Goal: Task Accomplishment & Management: Manage account settings

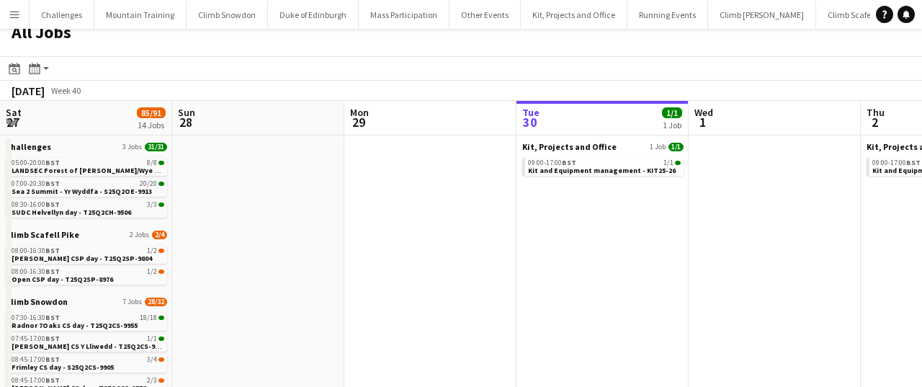
scroll to position [0, 441]
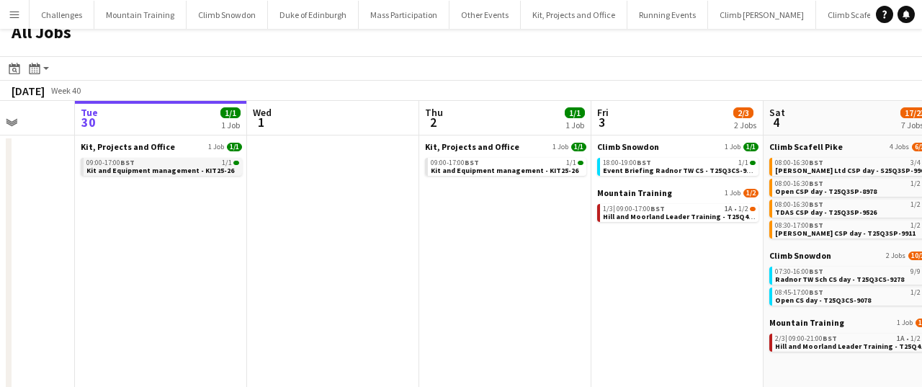
click at [185, 166] on span "Kit and Equipment management - KIT25-26" at bounding box center [160, 170] width 148 height 9
click at [0, 0] on div "Menu Boards Boards Boards All jobs Status Workforce Workforce My Workforce Recr…" at bounding box center [461, 280] width 922 height 588
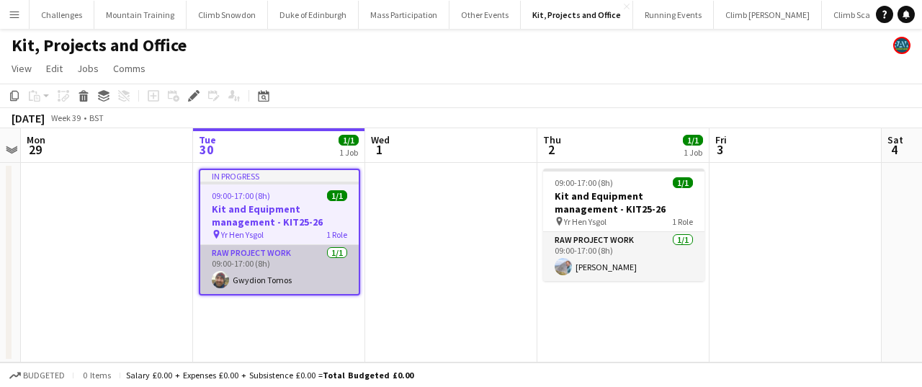
click at [304, 264] on app-card-role "RAW project work 1/1 09:00-17:00 (8h) Gwydion Tomos" at bounding box center [279, 269] width 158 height 49
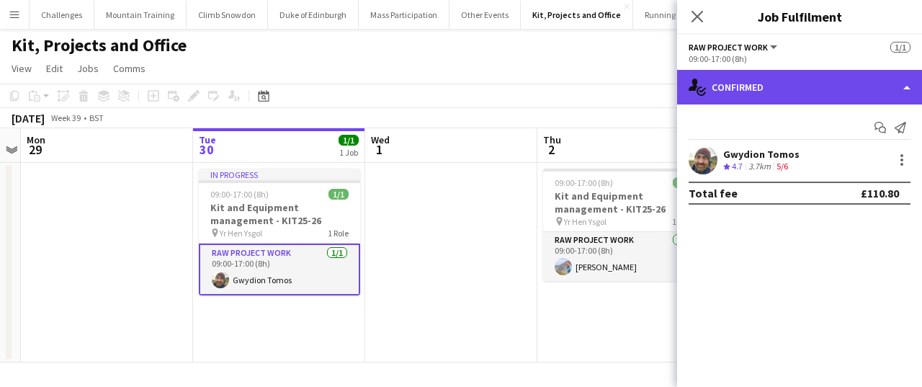
click at [828, 96] on div "single-neutral-actions-check-2 Confirmed" at bounding box center [799, 87] width 245 height 35
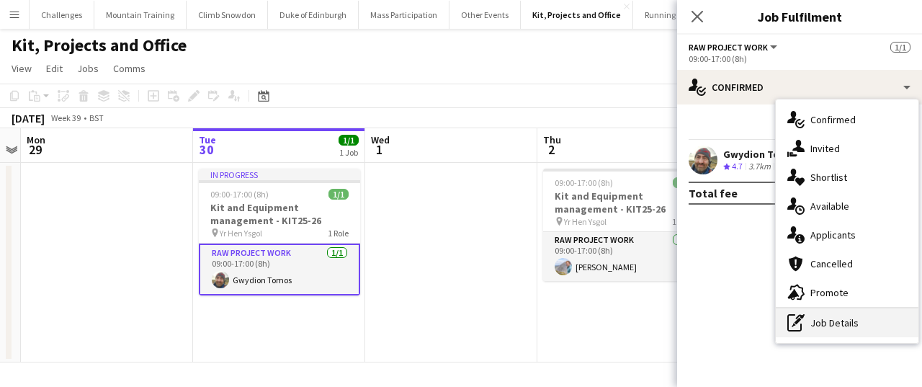
click at [839, 311] on div "pen-write Job Details" at bounding box center [847, 322] width 143 height 29
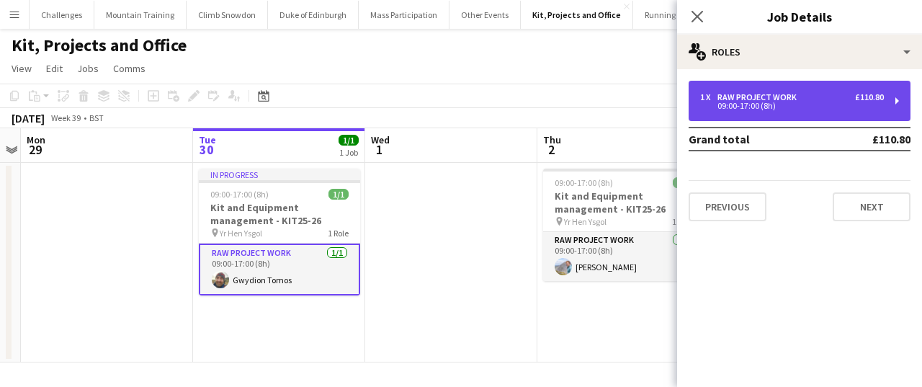
click at [837, 94] on div "1 x RAW project work £110.80" at bounding box center [792, 97] width 184 height 10
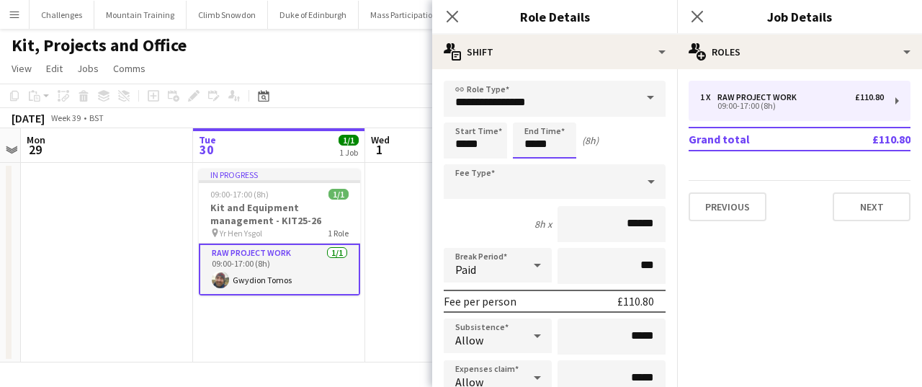
click at [554, 151] on body "Menu Boards Boards Boards All jobs Status Workforce Workforce My Workforce Recr…" at bounding box center [461, 193] width 922 height 387
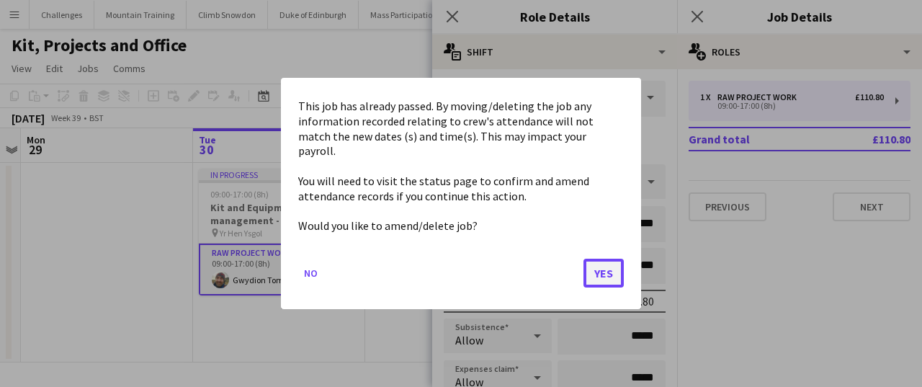
click at [593, 263] on button "Yes" at bounding box center [603, 273] width 40 height 29
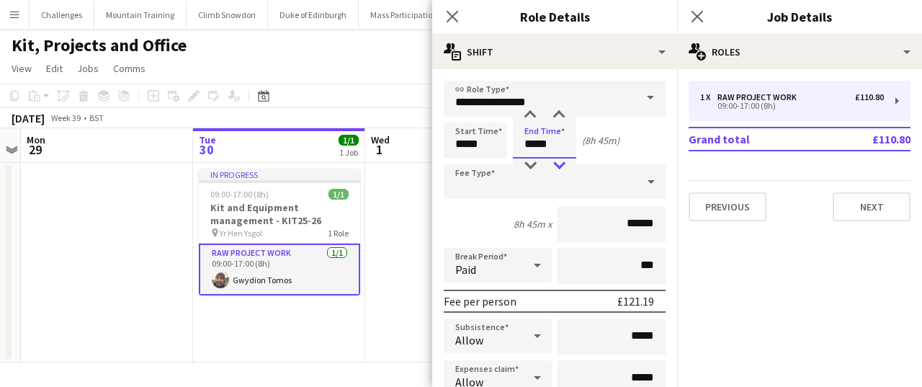
click at [557, 166] on div at bounding box center [558, 165] width 29 height 14
type input "*****"
click at [530, 164] on div at bounding box center [530, 165] width 29 height 14
click at [693, 15] on icon "Close pop-in" at bounding box center [697, 16] width 14 height 14
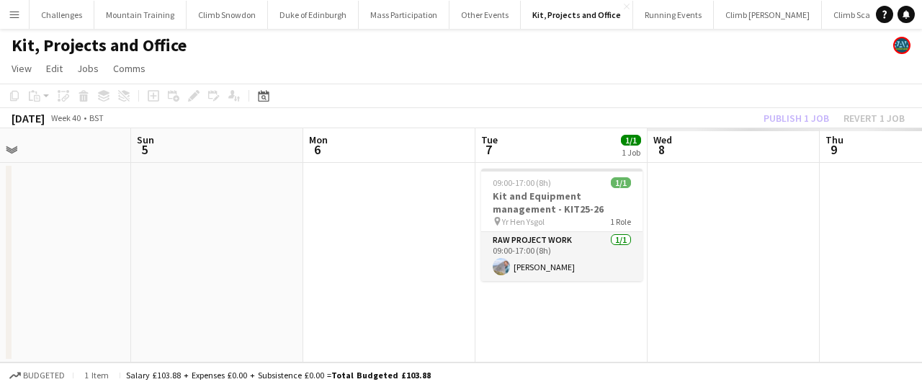
scroll to position [0, 388]
click at [501, 320] on app-date-cell "09:00-17:00 (8h) 1/1 Kit and Equipment management - KIT25-26 pin Yr Hen Ysgol 1…" at bounding box center [558, 262] width 172 height 199
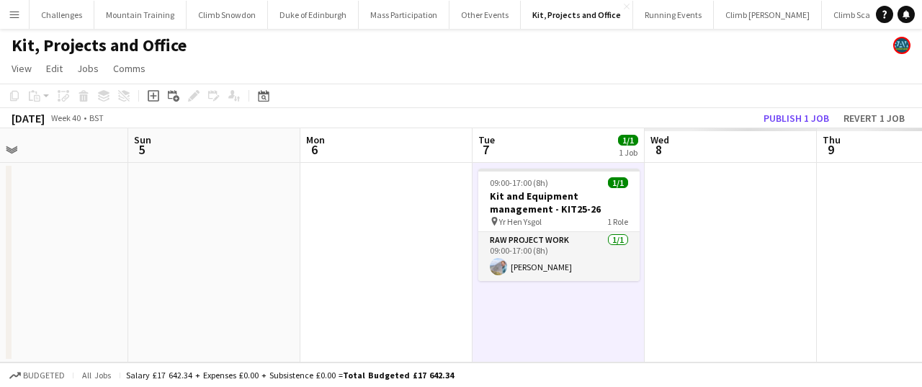
click at [740, 260] on app-date-cell at bounding box center [731, 262] width 172 height 199
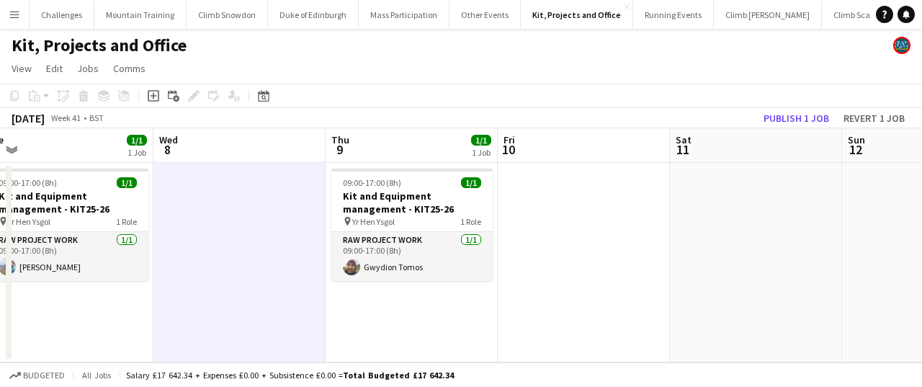
scroll to position [0, 480]
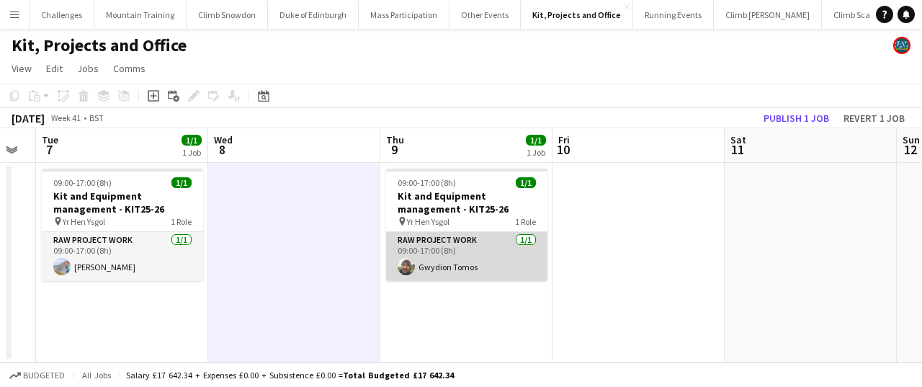
click at [498, 255] on app-card-role "RAW project work 1/1 09:00-17:00 (8h) Gwydion Tomos" at bounding box center [466, 256] width 161 height 49
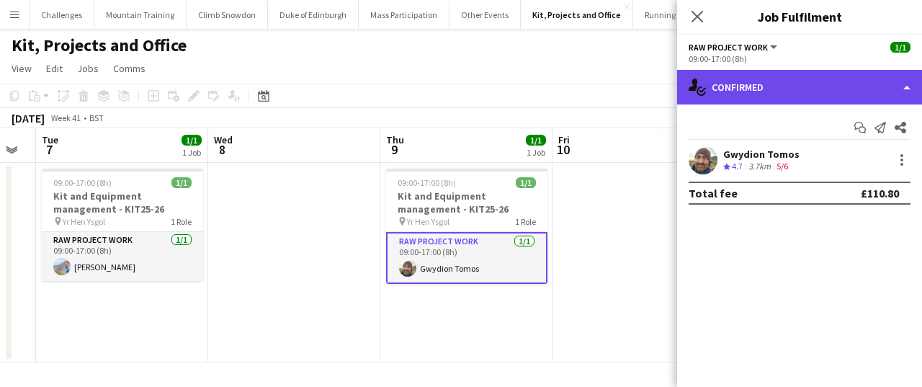
click at [799, 89] on div "single-neutral-actions-check-2 Confirmed" at bounding box center [799, 87] width 245 height 35
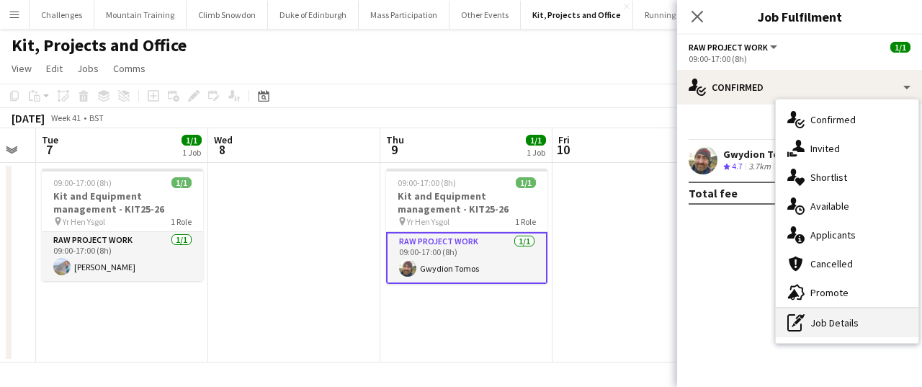
click at [910, 327] on div "pen-write Job Details" at bounding box center [847, 322] width 143 height 29
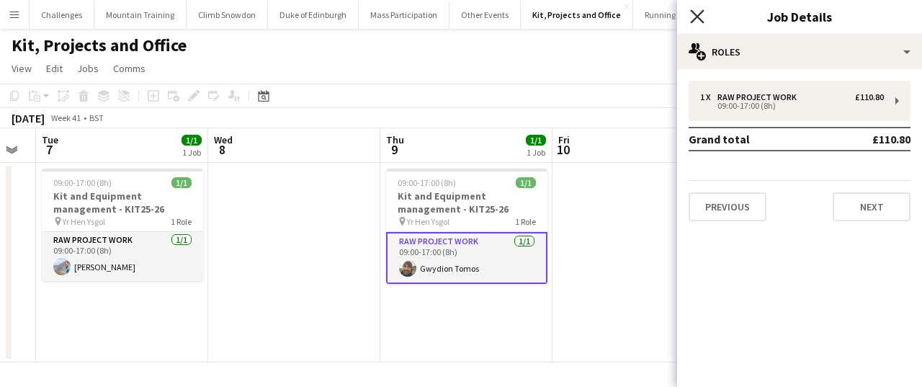
click at [697, 17] on icon at bounding box center [697, 16] width 14 height 14
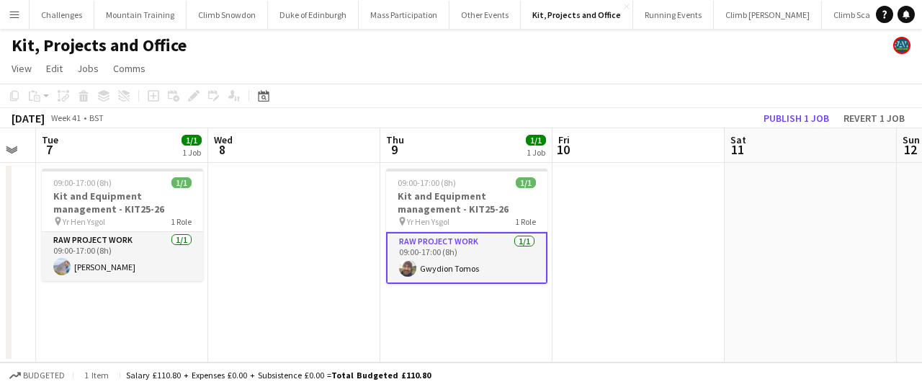
click at [575, 259] on app-date-cell at bounding box center [638, 262] width 172 height 199
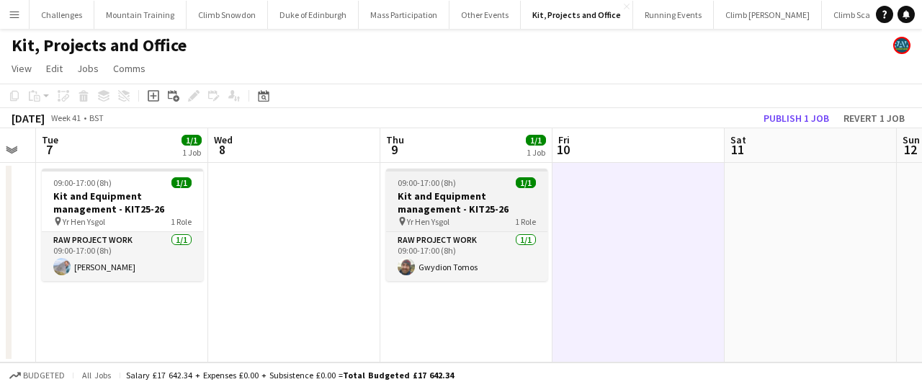
click at [496, 188] on app-job-card "09:00-17:00 (8h) 1/1 Kit and Equipment management - KIT25-26 pin Yr Hen Ysgol 1…" at bounding box center [466, 225] width 161 height 112
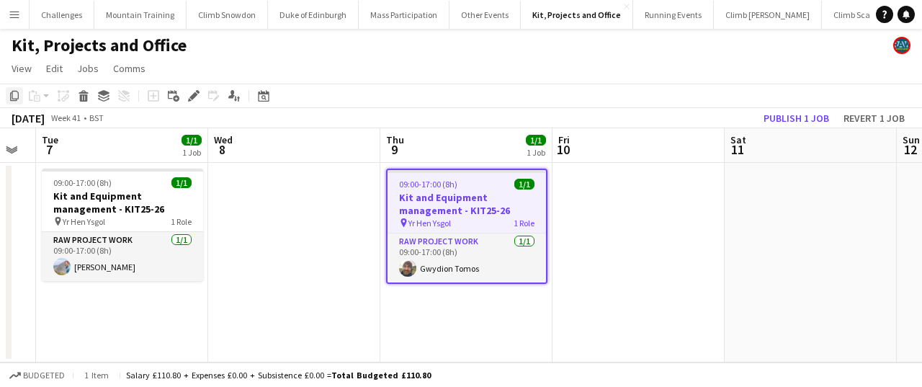
click at [12, 94] on icon at bounding box center [14, 96] width 9 height 10
click at [328, 191] on app-date-cell at bounding box center [294, 262] width 172 height 199
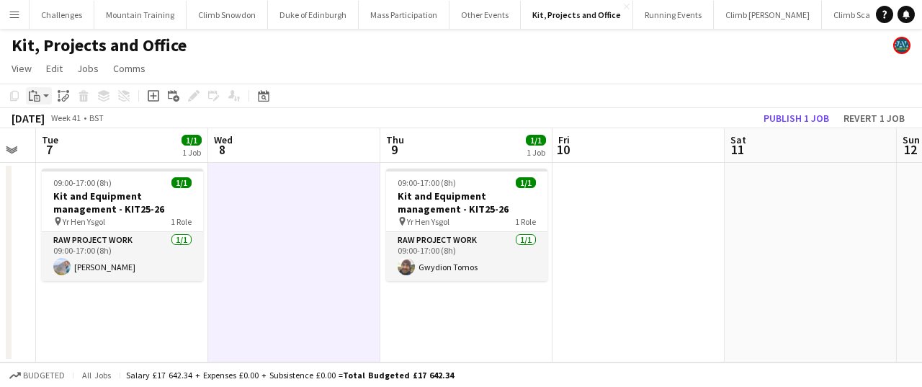
click at [37, 98] on icon "Paste" at bounding box center [35, 96] width 12 height 12
click at [68, 145] on link "Paste with crew Command Shift V" at bounding box center [95, 147] width 114 height 13
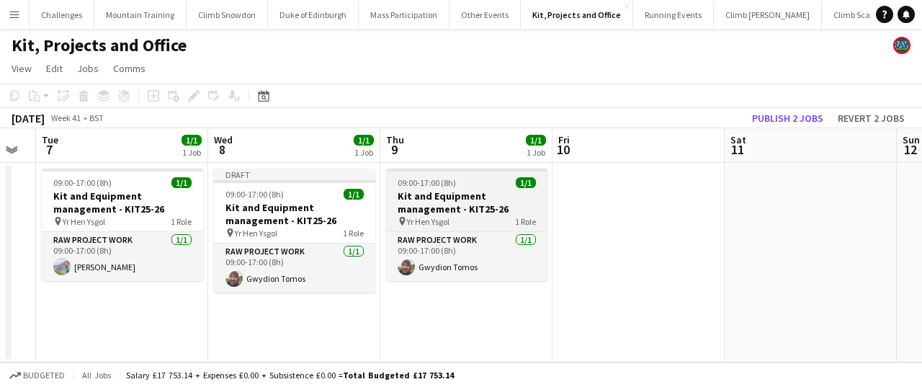
click at [485, 197] on h3 "Kit and Equipment management - KIT25-26" at bounding box center [466, 202] width 161 height 26
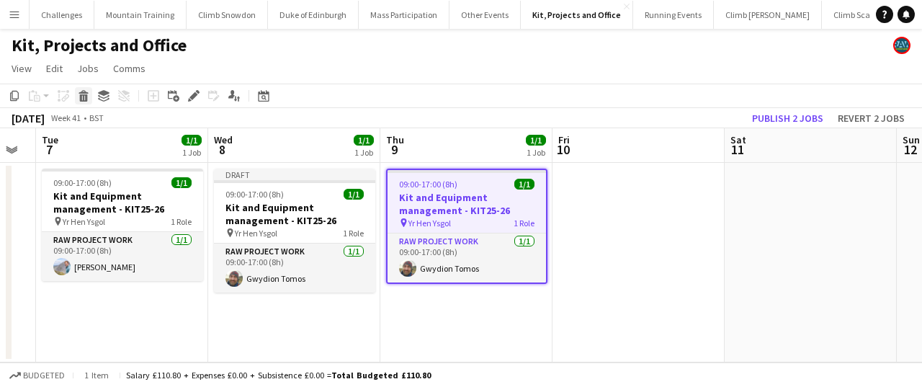
click at [85, 96] on icon at bounding box center [84, 97] width 8 height 7
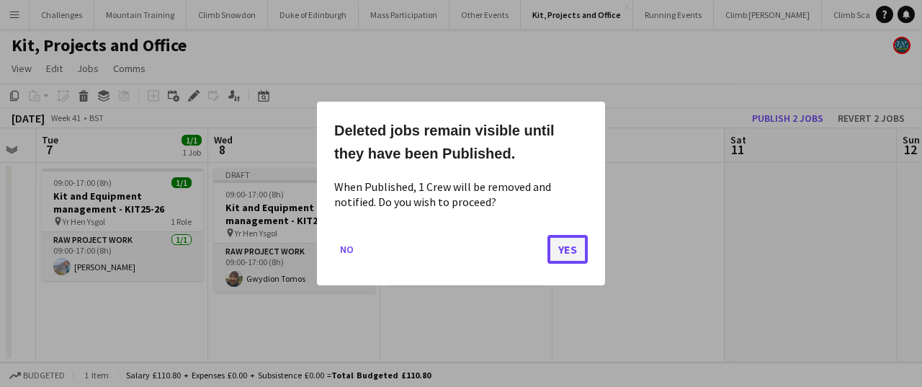
click at [578, 252] on button "Yes" at bounding box center [567, 249] width 40 height 29
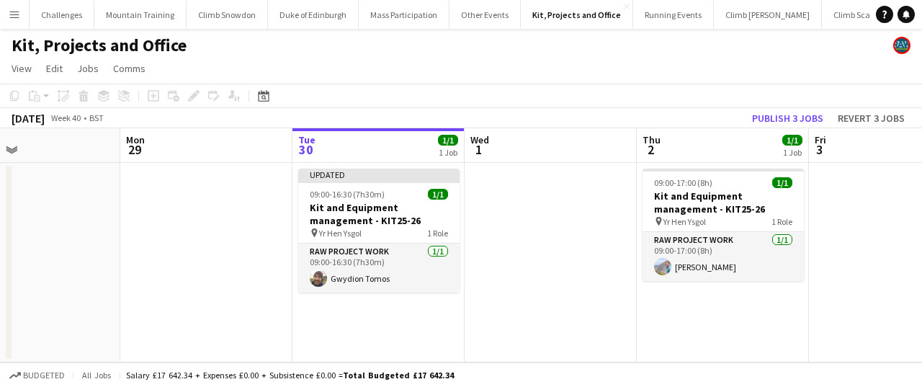
scroll to position [0, 403]
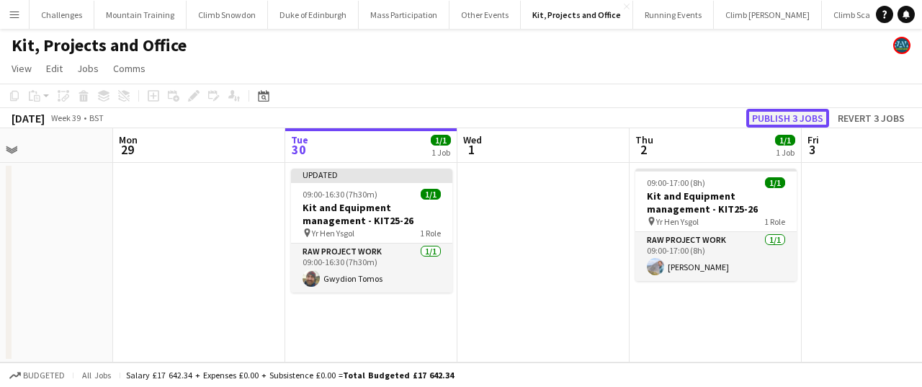
click at [802, 116] on button "Publish 3 jobs" at bounding box center [787, 118] width 83 height 19
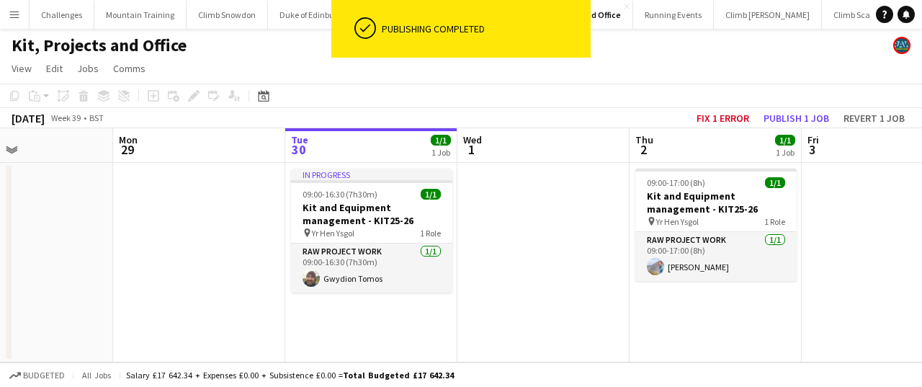
click at [570, 246] on app-date-cell at bounding box center [543, 262] width 172 height 199
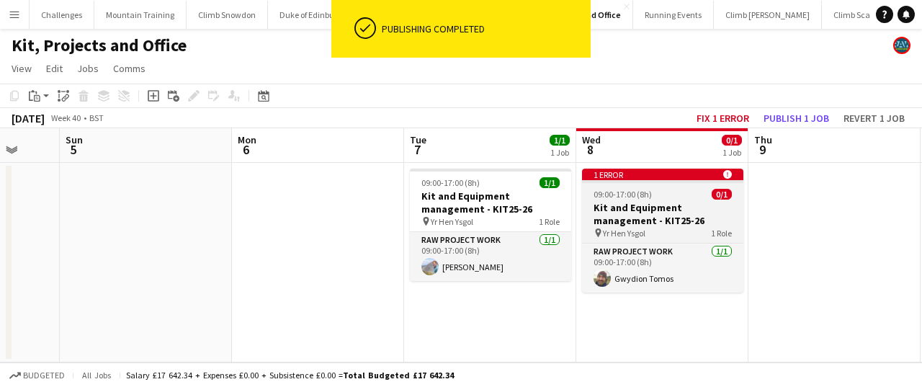
scroll to position [0, 632]
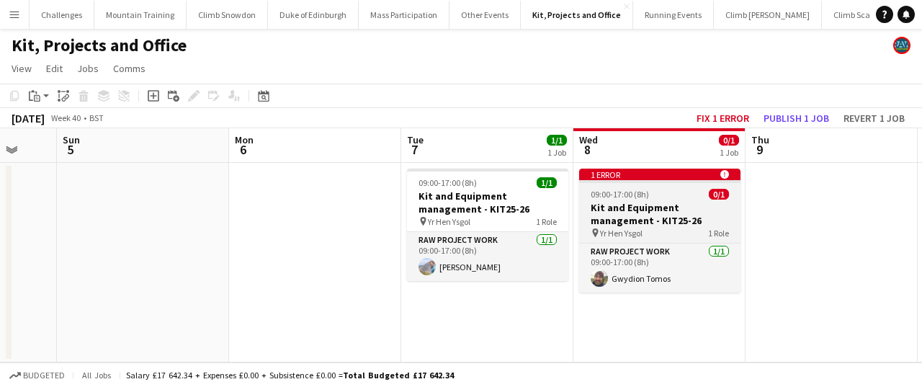
click at [686, 209] on h3 "Kit and Equipment management - KIT25-26" at bounding box center [659, 214] width 161 height 26
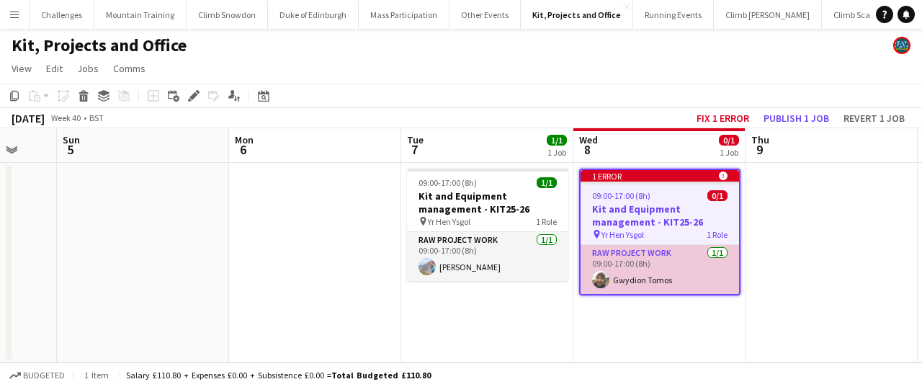
click at [677, 280] on app-card-role "RAW project work 1/1 09:00-17:00 (8h) Gwydion Tomos" at bounding box center [659, 269] width 158 height 49
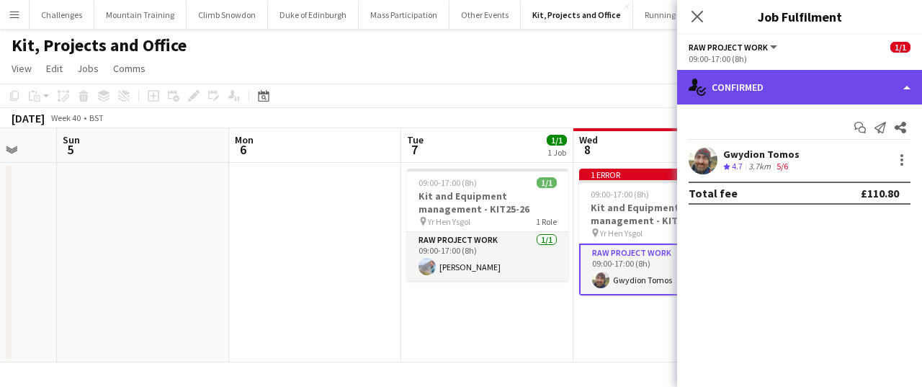
click at [807, 91] on div "single-neutral-actions-check-2 Confirmed" at bounding box center [799, 87] width 245 height 35
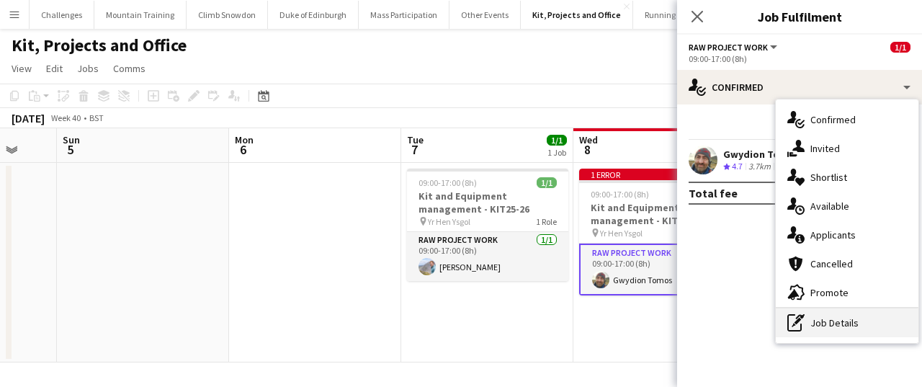
click at [828, 325] on div "pen-write Job Details" at bounding box center [847, 322] width 143 height 29
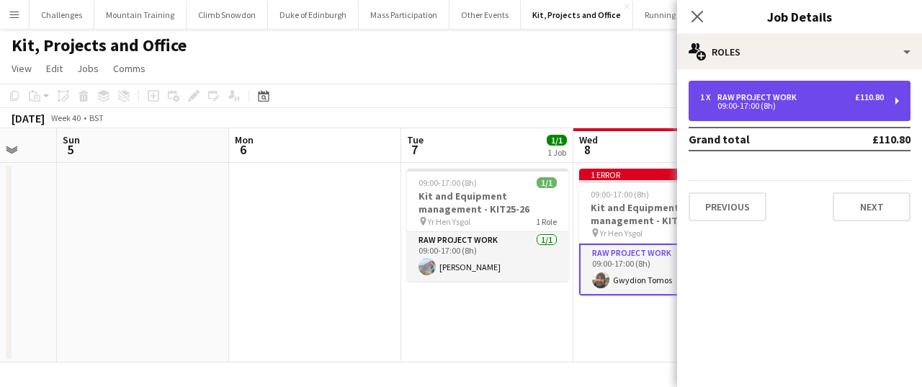
click at [763, 95] on div "RAW project work" at bounding box center [759, 97] width 85 height 10
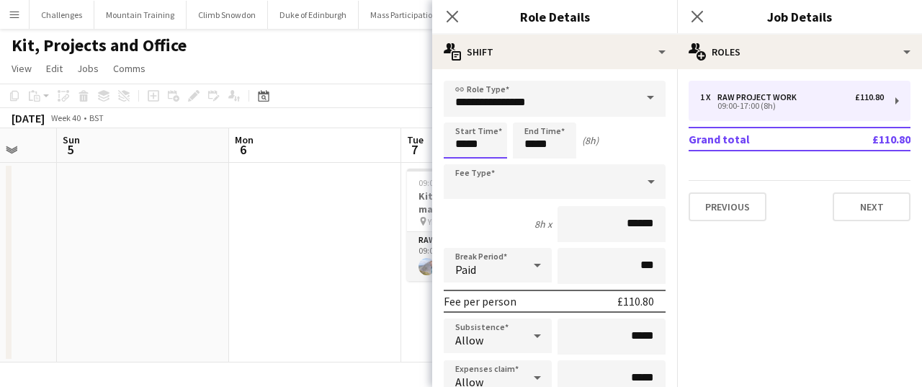
click at [490, 147] on input "*****" at bounding box center [475, 140] width 63 height 36
click at [491, 117] on div at bounding box center [489, 115] width 29 height 14
click at [464, 117] on div at bounding box center [460, 115] width 29 height 14
type input "*****"
click at [490, 163] on div at bounding box center [489, 165] width 29 height 14
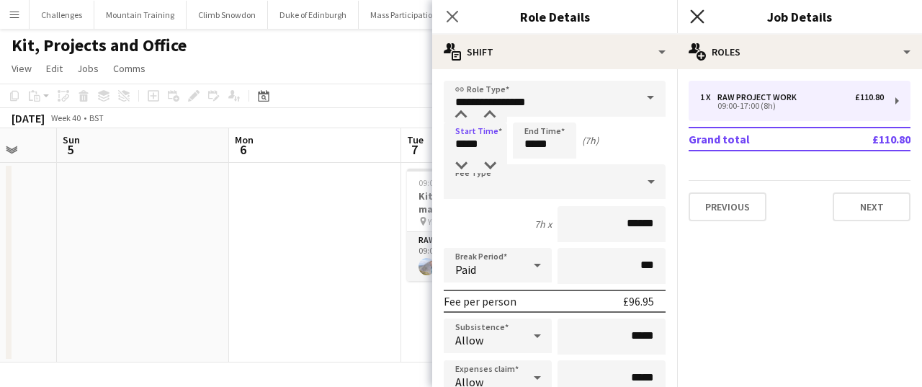
click at [697, 12] on icon "Close pop-in" at bounding box center [697, 16] width 14 height 14
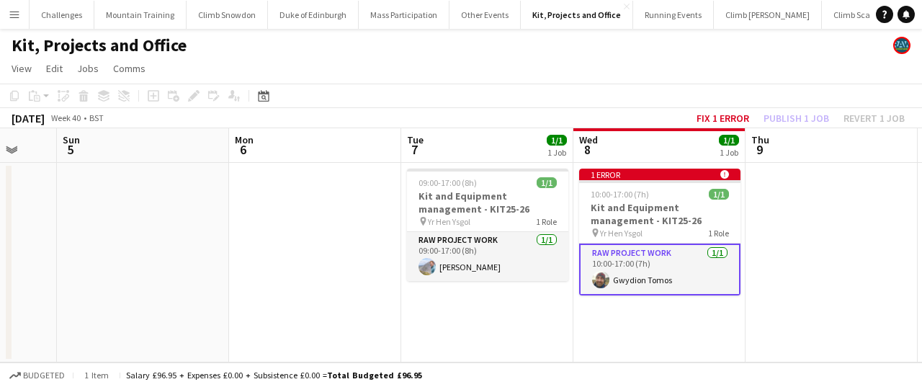
click at [778, 197] on app-date-cell at bounding box center [831, 262] width 172 height 199
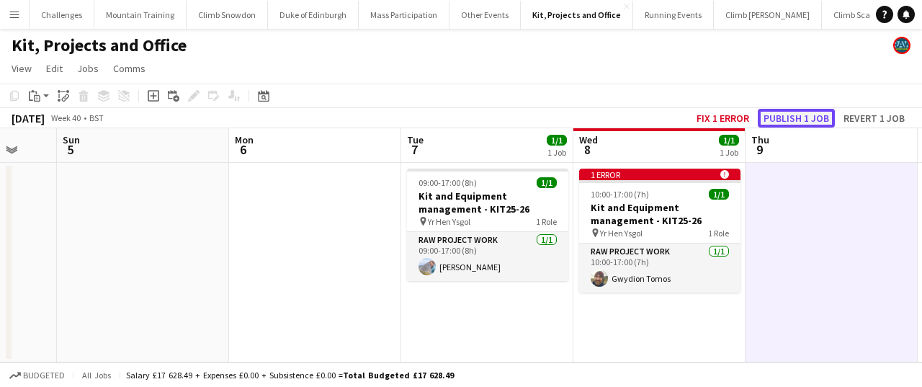
click at [798, 114] on button "Publish 1 job" at bounding box center [796, 118] width 77 height 19
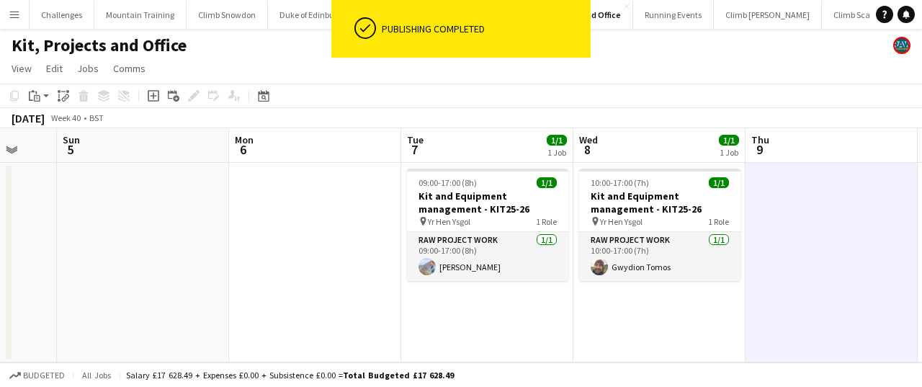
click at [277, 241] on app-date-cell at bounding box center [315, 262] width 172 height 199
